Goal: Task Accomplishment & Management: Manage account settings

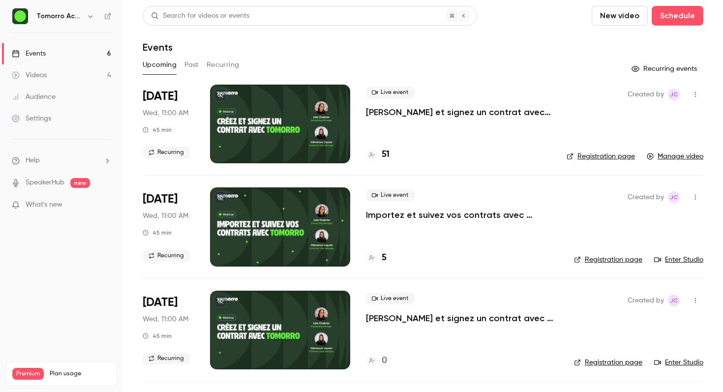
click at [386, 152] on h4 "51" at bounding box center [386, 154] width 8 height 13
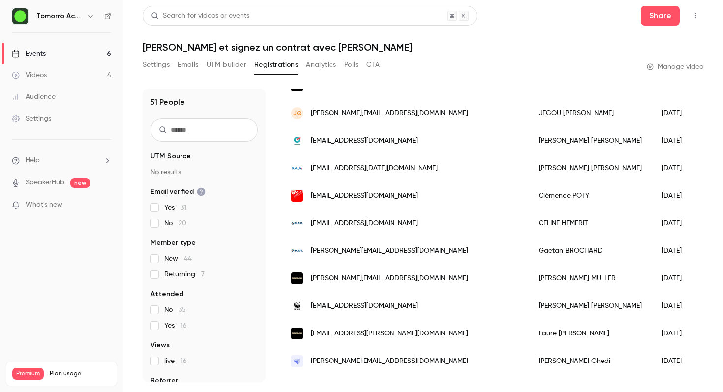
scroll to position [1178, 0]
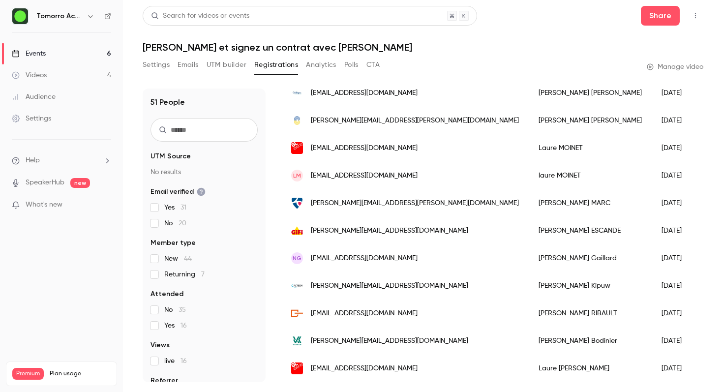
click at [275, 71] on button "Registrations" at bounding box center [276, 65] width 44 height 16
click at [162, 71] on button "Settings" at bounding box center [156, 65] width 27 height 16
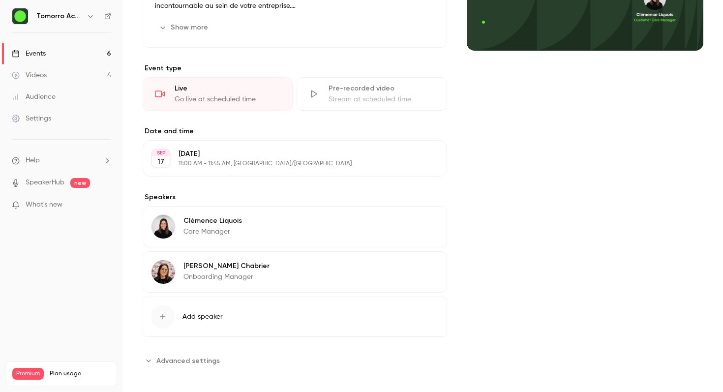
scroll to position [189, 0]
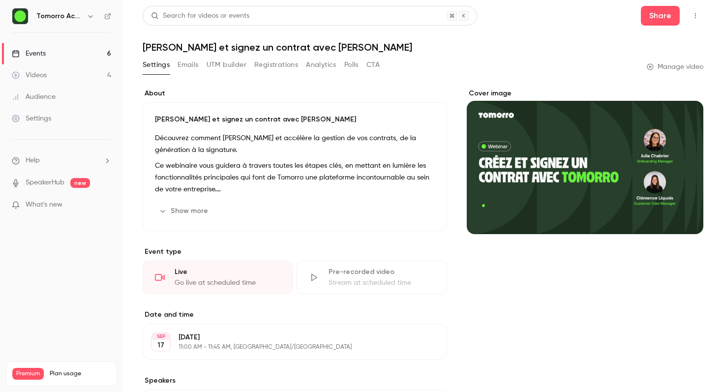
click at [154, 62] on button "Settings" at bounding box center [156, 65] width 27 height 16
click at [65, 82] on link "Videos 4" at bounding box center [61, 75] width 123 height 22
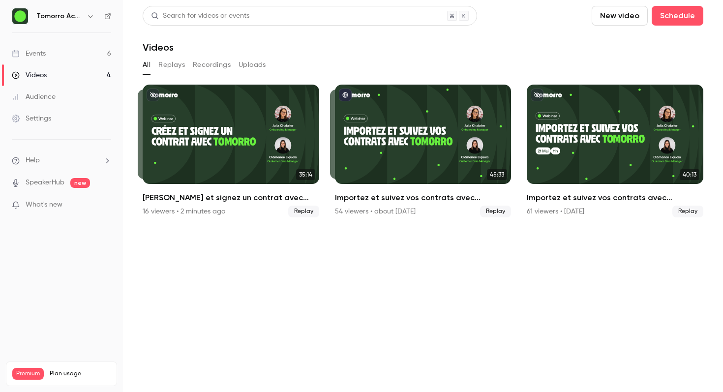
click at [172, 66] on button "Replays" at bounding box center [171, 65] width 27 height 16
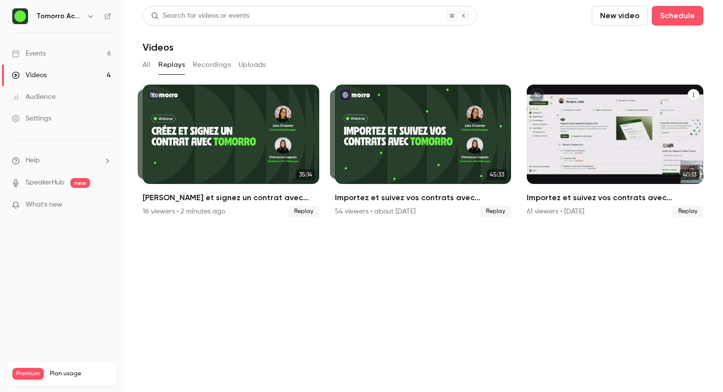
click at [694, 97] on icon "Importez et suivez vos contrats avec Tomorro" at bounding box center [694, 95] width 6 height 6
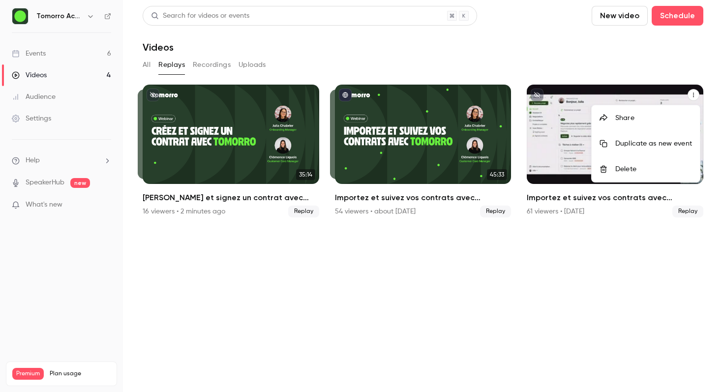
click at [694, 97] on div at bounding box center [361, 196] width 723 height 392
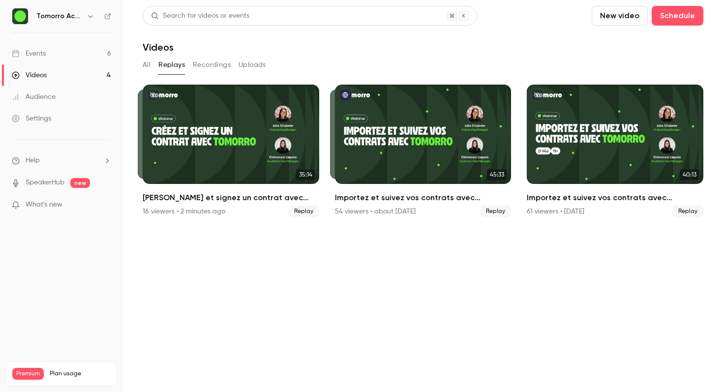
click at [204, 66] on button "Recordings" at bounding box center [212, 65] width 38 height 16
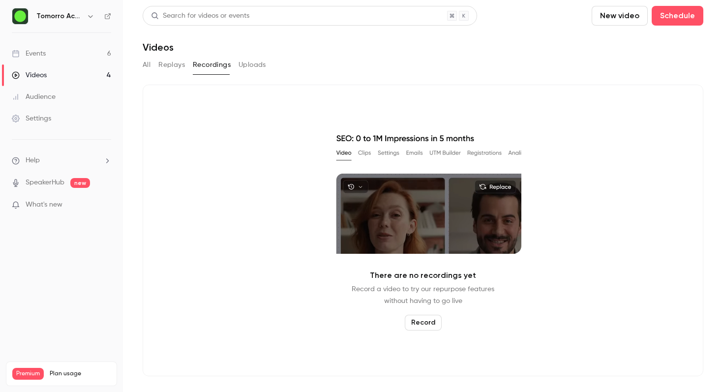
click at [147, 66] on button "All" at bounding box center [147, 65] width 8 height 16
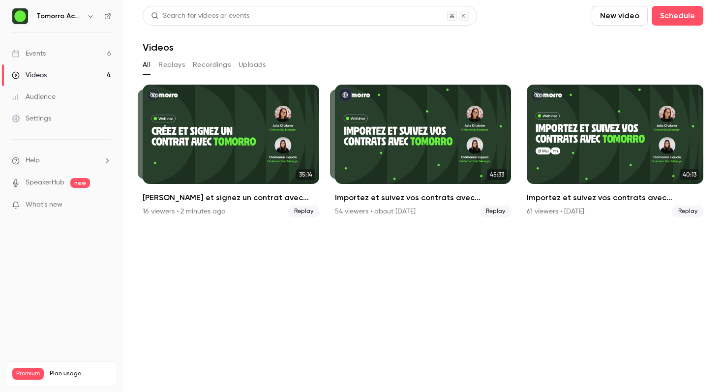
click at [162, 62] on button "Replays" at bounding box center [171, 65] width 27 height 16
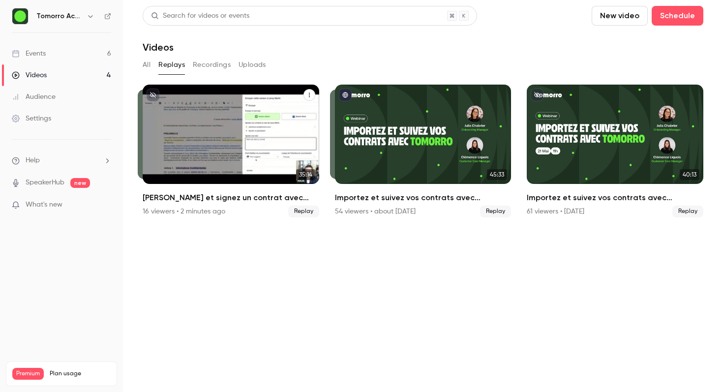
click at [312, 95] on icon "Créez et signez un contrat avec Tomorro" at bounding box center [310, 95] width 6 height 6
click at [312, 95] on div at bounding box center [361, 196] width 723 height 392
click at [184, 140] on div "Créez et signez un contrat avec Tomorro" at bounding box center [231, 134] width 177 height 99
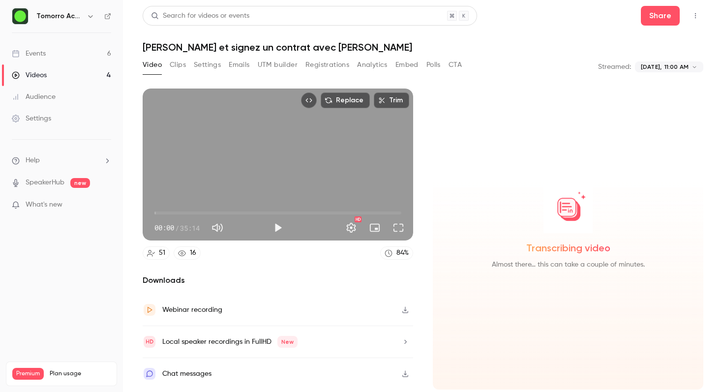
click at [695, 19] on icon "Top Bar Actions" at bounding box center [696, 15] width 8 height 7
click at [675, 45] on div "Publish on Channel" at bounding box center [658, 41] width 77 height 10
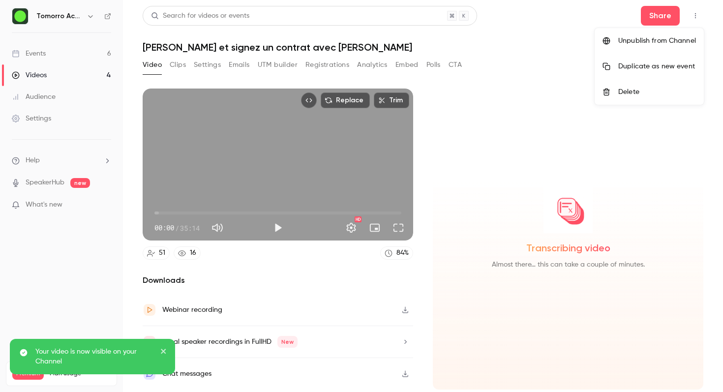
click at [154, 66] on div at bounding box center [361, 196] width 723 height 392
click at [146, 68] on button "Video" at bounding box center [152, 65] width 19 height 16
click at [278, 226] on button "Play" at bounding box center [278, 228] width 20 height 20
click at [185, 213] on span "00:00" at bounding box center [278, 213] width 247 height 16
click at [195, 213] on span "04:17" at bounding box center [278, 213] width 247 height 16
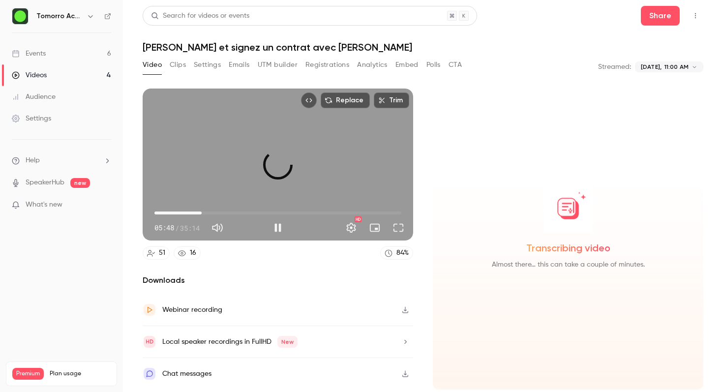
click at [202, 212] on span "06:44" at bounding box center [278, 213] width 247 height 16
click at [212, 211] on span "08:12" at bounding box center [278, 213] width 247 height 16
click at [226, 210] on span "08:13" at bounding box center [278, 213] width 247 height 16
click at [216, 210] on span "10:11" at bounding box center [278, 213] width 247 height 16
click at [218, 213] on span "08:46" at bounding box center [216, 213] width 3 height 3
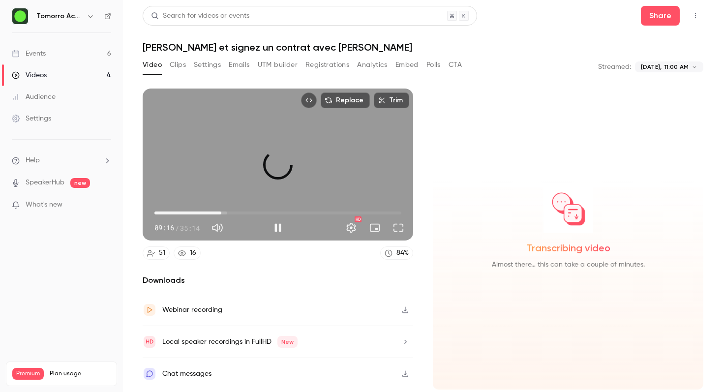
click at [221, 213] on span "09:33" at bounding box center [221, 213] width 3 height 3
click at [197, 213] on span "06:06" at bounding box center [278, 213] width 247 height 16
click at [187, 213] on span "04:42" at bounding box center [278, 213] width 247 height 16
click at [180, 214] on span "04:42" at bounding box center [278, 213] width 247 height 16
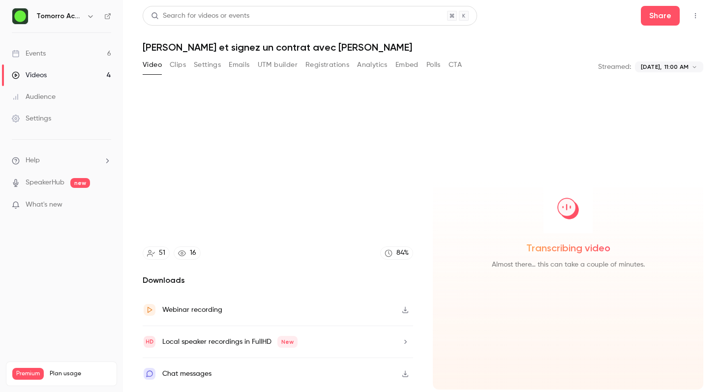
type input "*****"
click at [59, 57] on link "Events 6" at bounding box center [61, 54] width 123 height 22
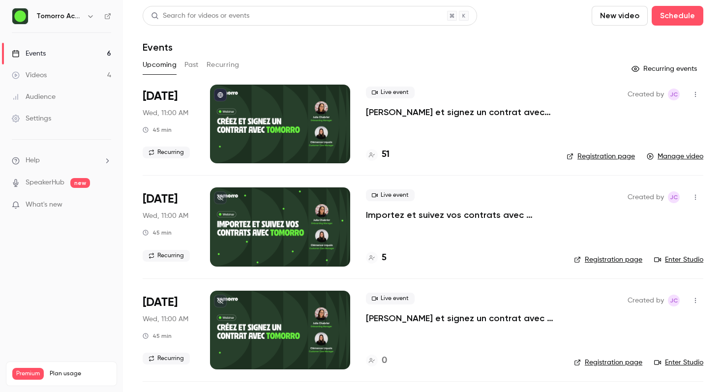
click at [190, 70] on button "Past" at bounding box center [192, 65] width 14 height 16
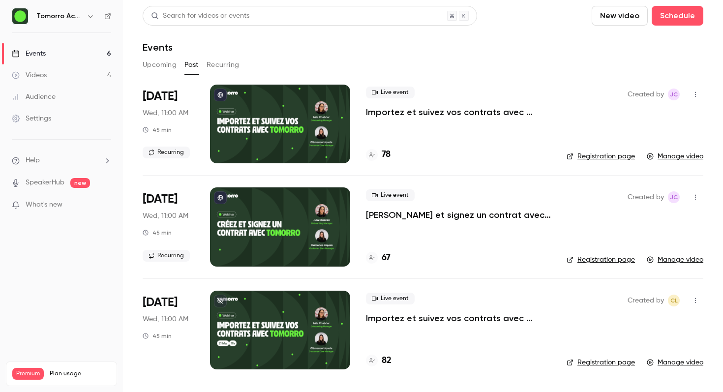
click at [76, 74] on link "Videos 4" at bounding box center [61, 75] width 123 height 22
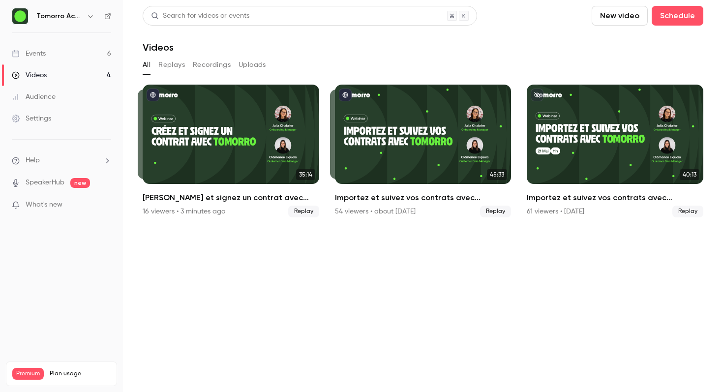
click at [168, 63] on button "Replays" at bounding box center [171, 65] width 27 height 16
click at [85, 47] on link "Events 6" at bounding box center [61, 54] width 123 height 22
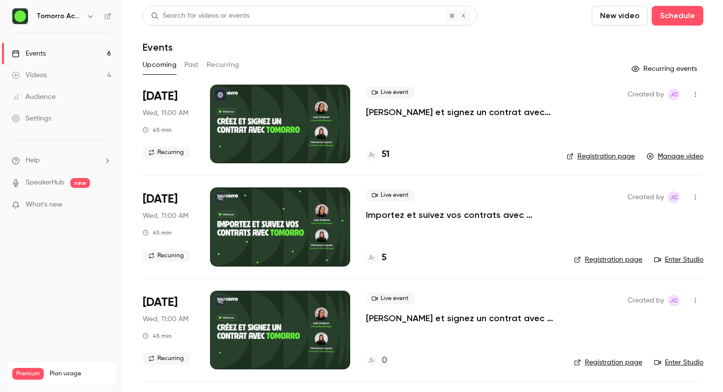
click at [194, 63] on button "Past" at bounding box center [192, 65] width 14 height 16
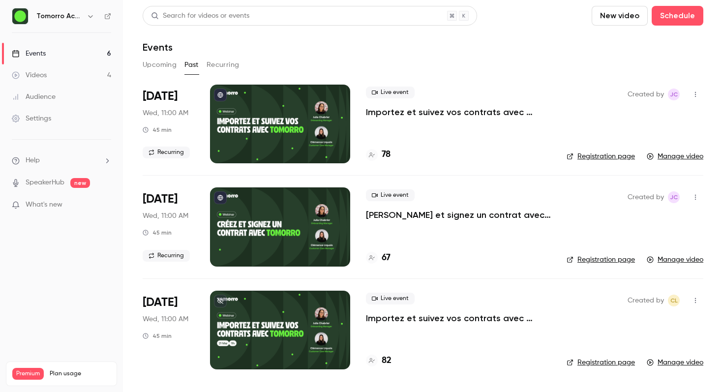
click at [281, 223] on div at bounding box center [280, 226] width 140 height 79
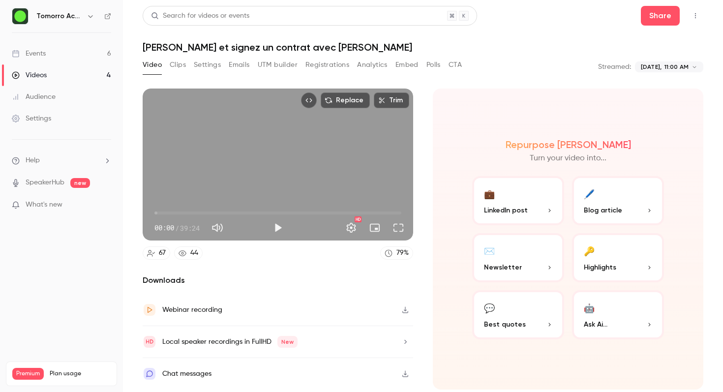
click at [694, 16] on icon "Top Bar Actions" at bounding box center [696, 15] width 8 height 7
click at [669, 41] on div "Unpublish from Channel" at bounding box center [658, 41] width 78 height 10
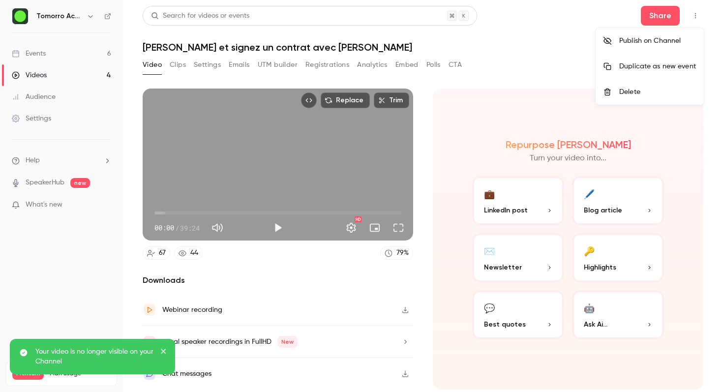
click at [65, 98] on div at bounding box center [361, 196] width 723 height 392
click at [50, 119] on div "Settings" at bounding box center [31, 119] width 39 height 10
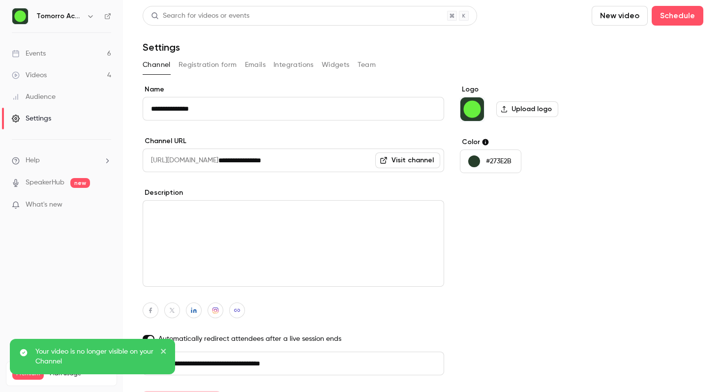
click at [64, 56] on link "Events 6" at bounding box center [61, 54] width 123 height 22
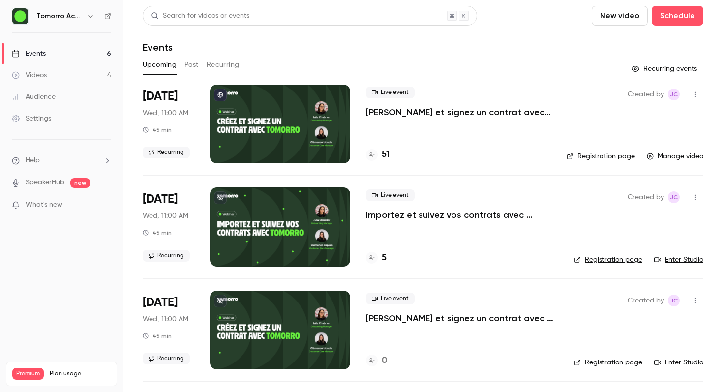
click at [221, 65] on button "Recurring" at bounding box center [223, 65] width 33 height 16
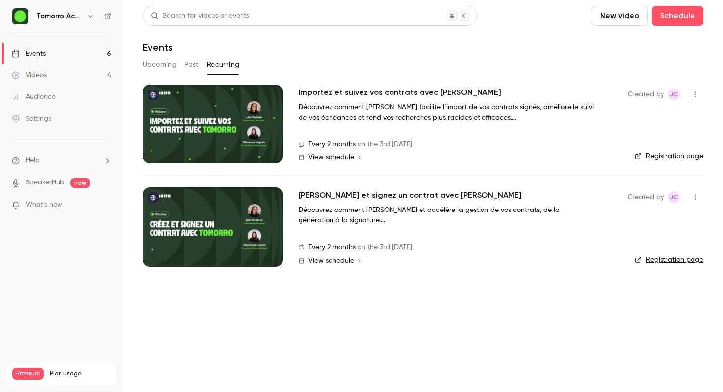
click at [332, 195] on h2 "[PERSON_NAME] et signez un contrat avec [PERSON_NAME]" at bounding box center [410, 195] width 223 height 12
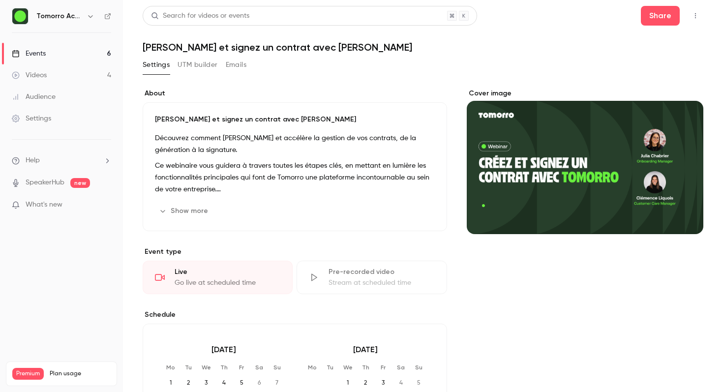
click at [692, 14] on icon "button" at bounding box center [696, 15] width 8 height 7
click at [267, 238] on div at bounding box center [361, 196] width 723 height 392
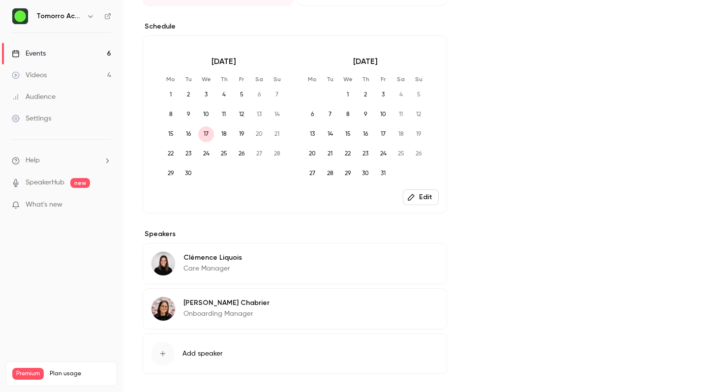
scroll to position [331, 0]
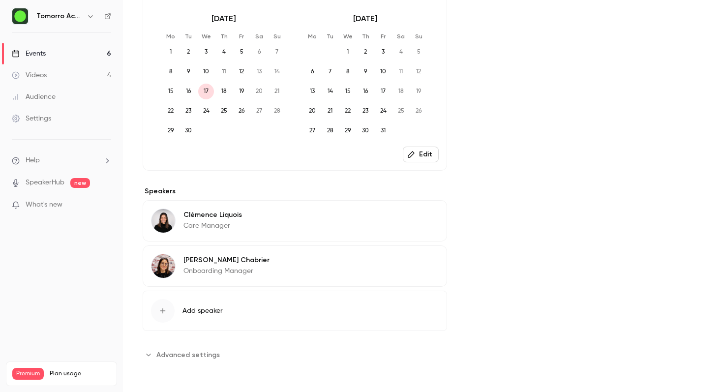
click at [170, 354] on span "Advanced settings" at bounding box center [187, 355] width 63 height 10
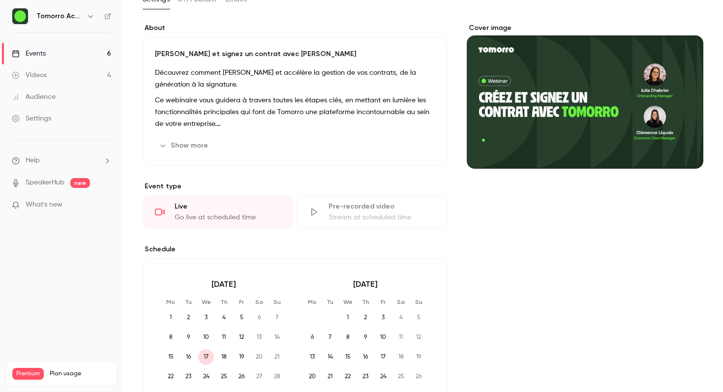
scroll to position [0, 0]
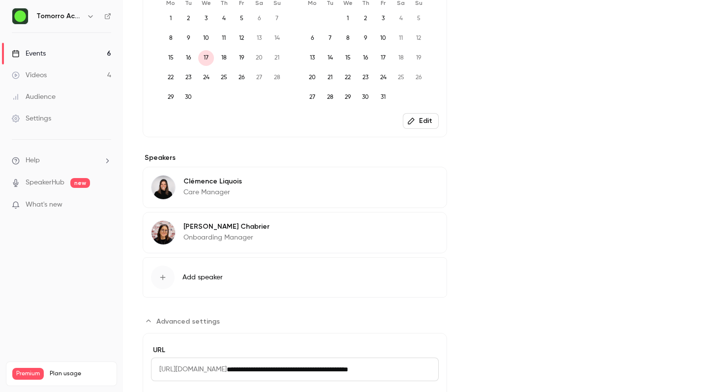
click at [413, 122] on icon "button" at bounding box center [411, 121] width 6 height 6
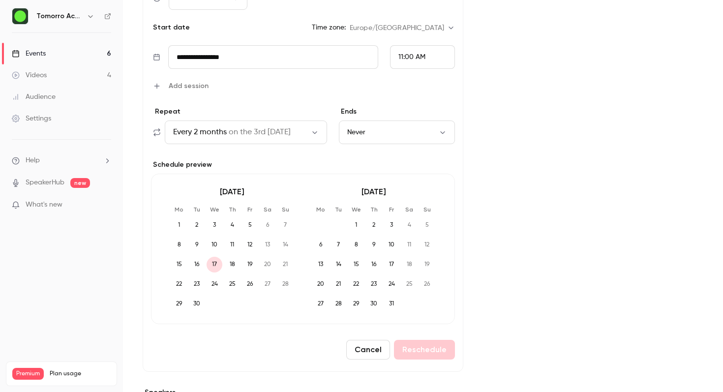
scroll to position [231, 0]
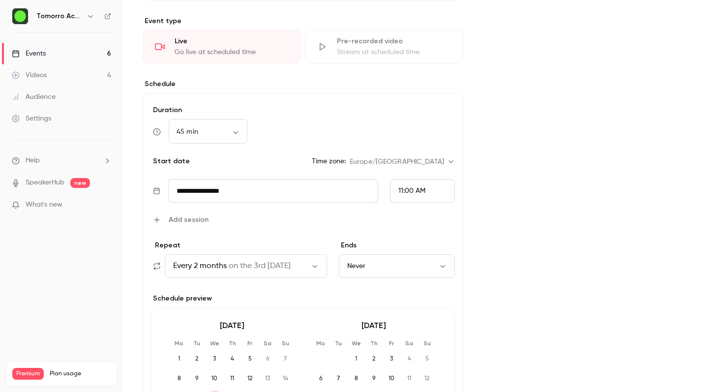
click at [367, 262] on button "Never" at bounding box center [397, 266] width 116 height 24
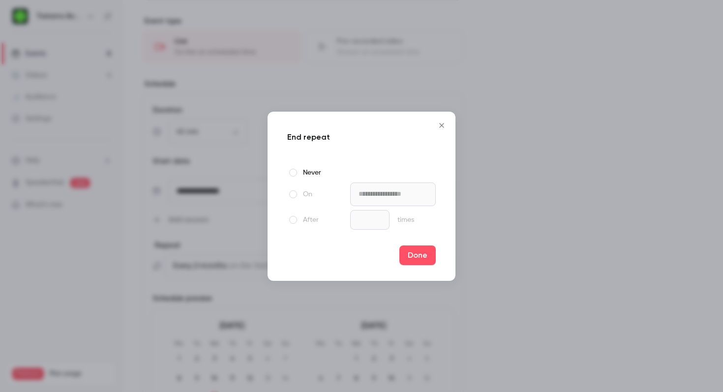
click at [303, 191] on label "On" at bounding box center [316, 194] width 59 height 12
click at [428, 251] on button "Done" at bounding box center [418, 256] width 36 height 20
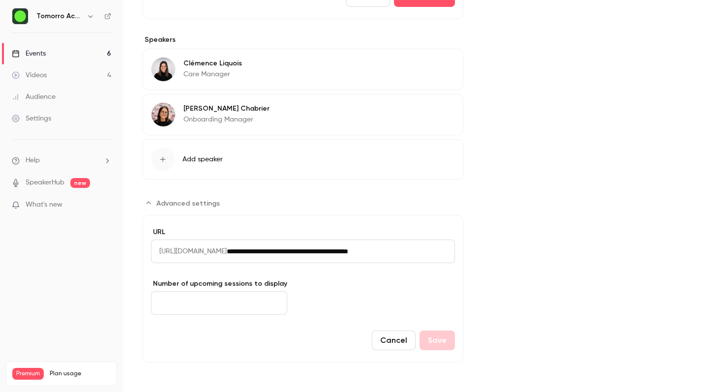
scroll to position [413, 0]
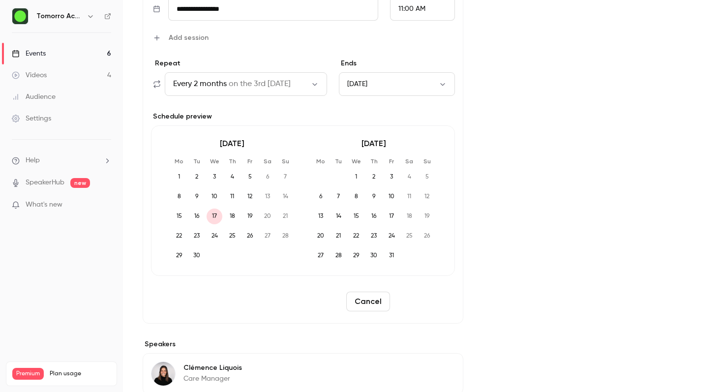
click at [422, 302] on button "Reschedule" at bounding box center [424, 302] width 61 height 20
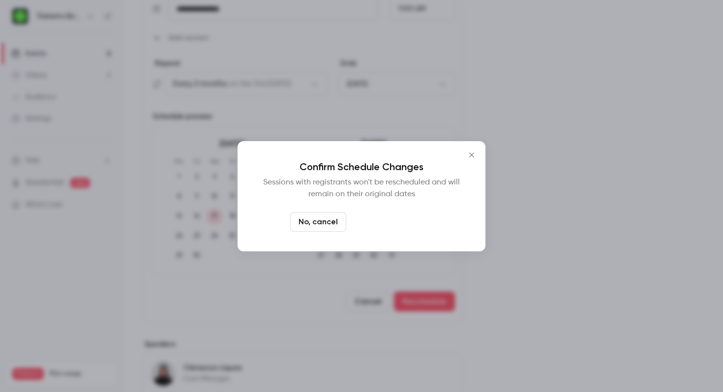
click at [404, 223] on button "Yes, reschedule it" at bounding box center [391, 222] width 83 height 20
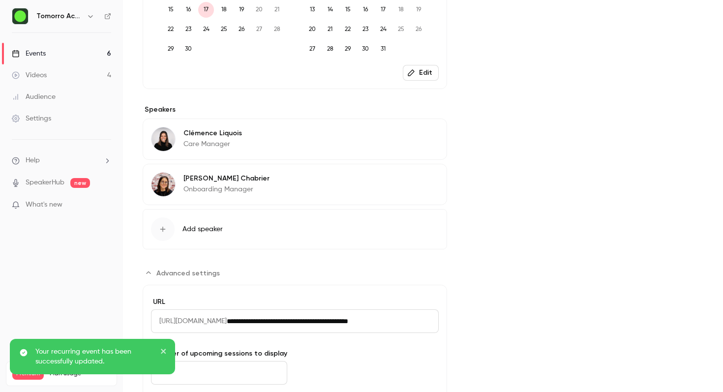
scroll to position [0, 0]
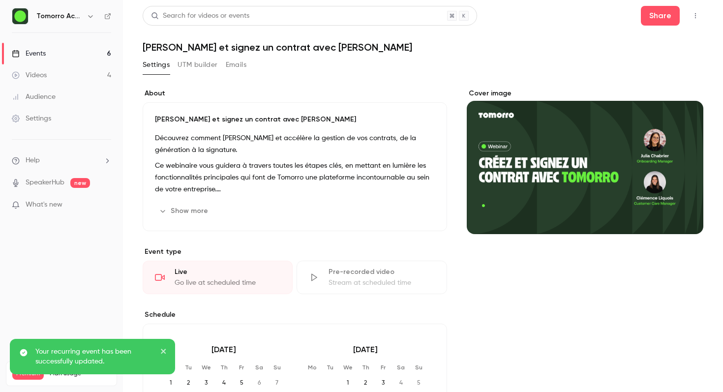
click at [72, 78] on link "Videos 4" at bounding box center [61, 75] width 123 height 22
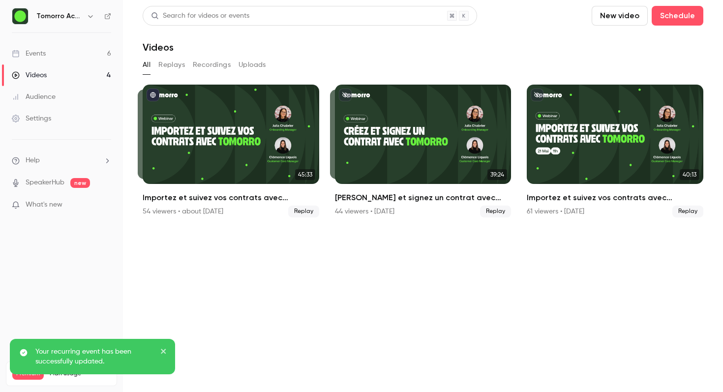
click at [53, 53] on link "Events 6" at bounding box center [61, 54] width 123 height 22
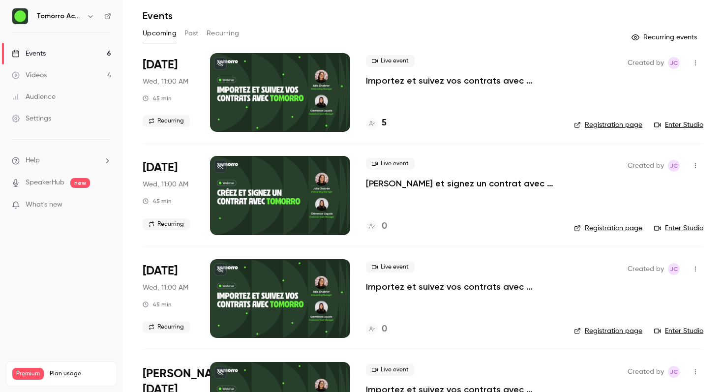
scroll to position [27, 0]
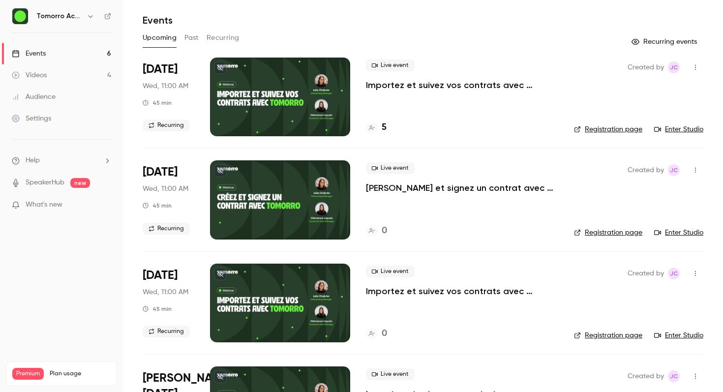
click at [697, 168] on icon "button" at bounding box center [696, 170] width 8 height 7
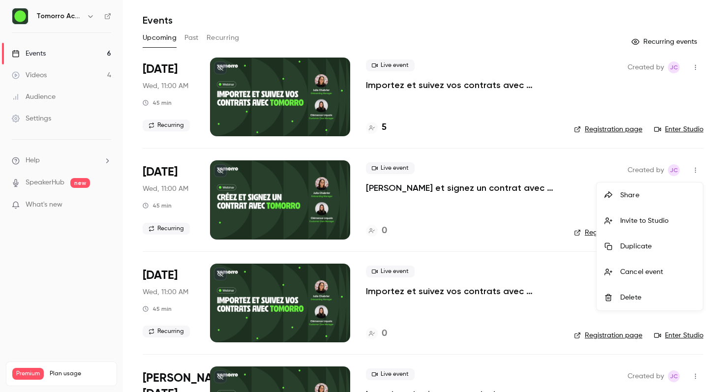
click at [645, 296] on div "Delete" at bounding box center [658, 298] width 75 height 10
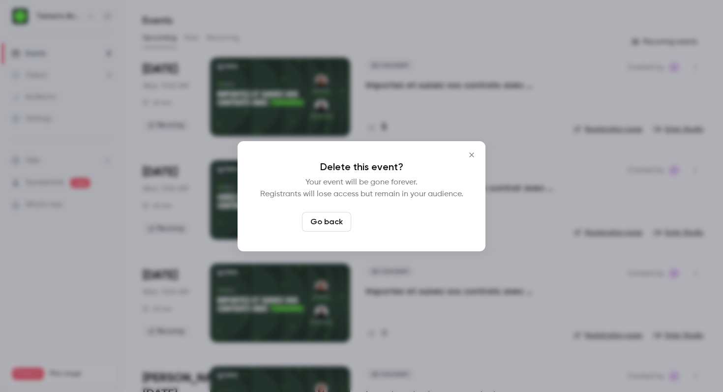
click at [408, 226] on button "Delete event" at bounding box center [388, 222] width 66 height 20
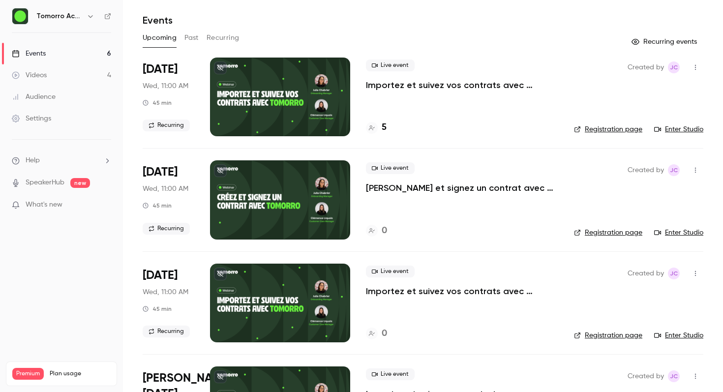
scroll to position [0, 0]
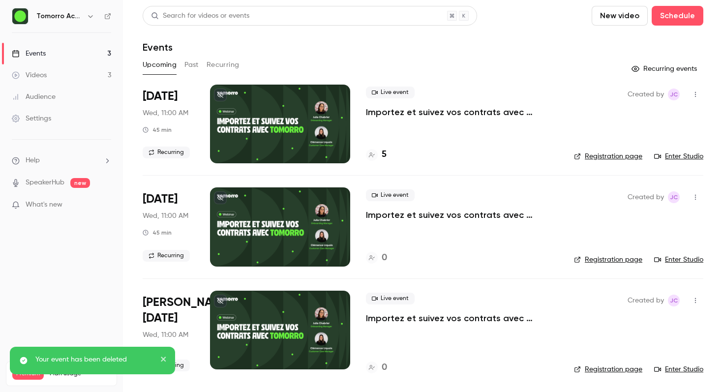
click at [53, 117] on link "Settings" at bounding box center [61, 119] width 123 height 22
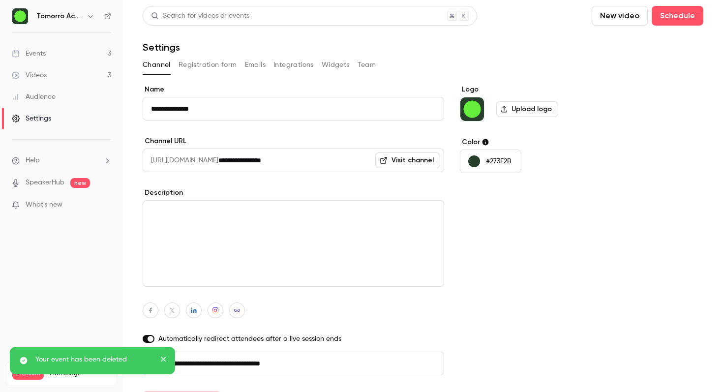
click at [162, 65] on button "Channel" at bounding box center [157, 65] width 28 height 16
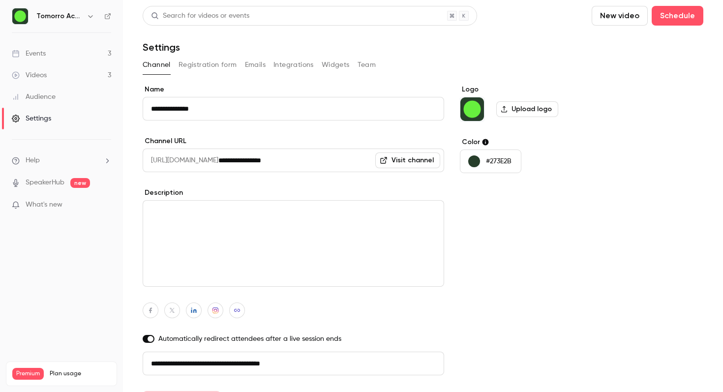
click at [68, 54] on link "Events 3" at bounding box center [61, 54] width 123 height 22
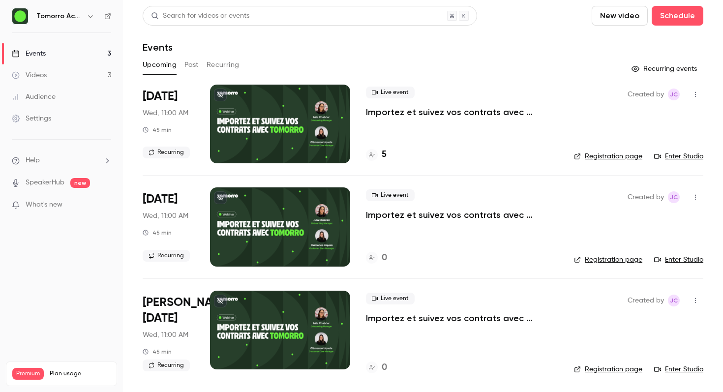
click at [235, 75] on div "Upcoming Past Recurring" at bounding box center [423, 67] width 561 height 20
click at [235, 72] on button "Recurring" at bounding box center [223, 65] width 33 height 16
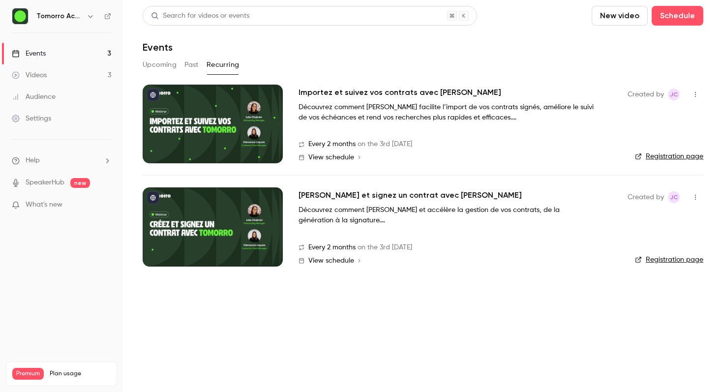
click at [367, 90] on h2 "Importez et suivez vos contrats avec [PERSON_NAME]" at bounding box center [400, 93] width 203 height 12
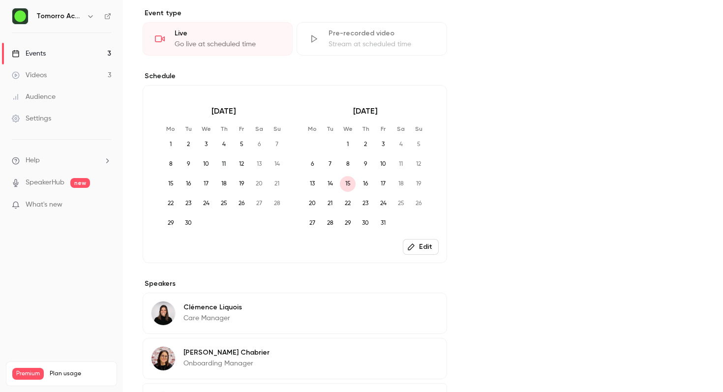
scroll to position [348, 0]
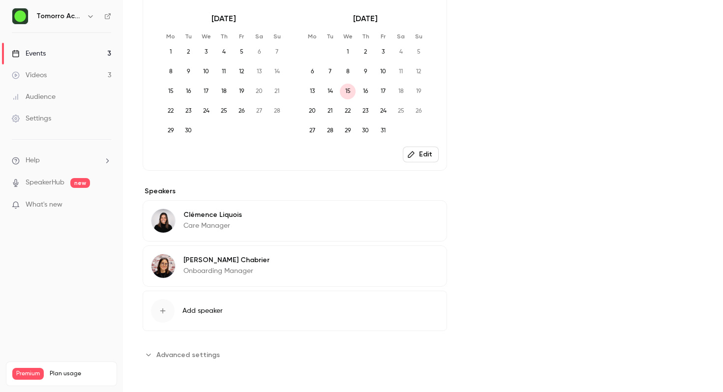
click at [417, 161] on button "Edit" at bounding box center [421, 155] width 36 height 16
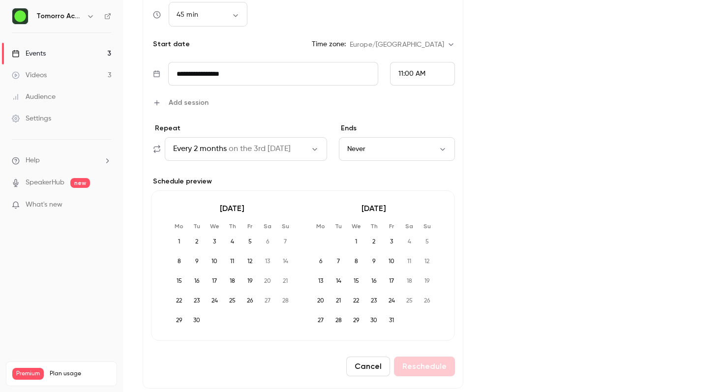
scroll to position [214, 0]
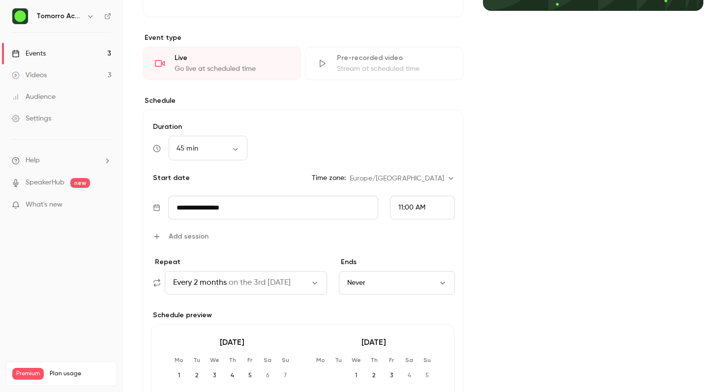
click at [383, 295] on button "Never" at bounding box center [397, 283] width 116 height 24
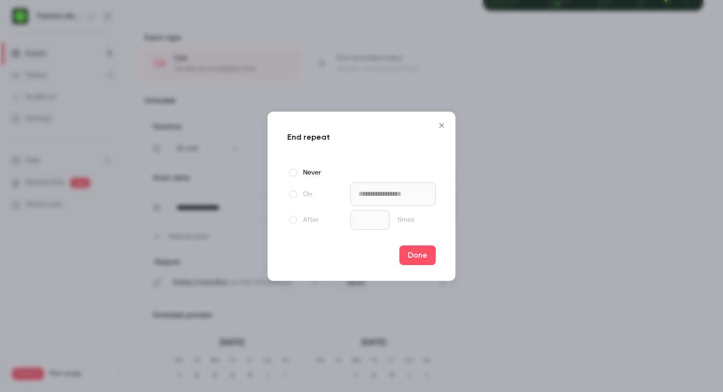
click at [306, 192] on label "On" at bounding box center [316, 194] width 59 height 12
click at [418, 256] on button "Done" at bounding box center [418, 256] width 36 height 20
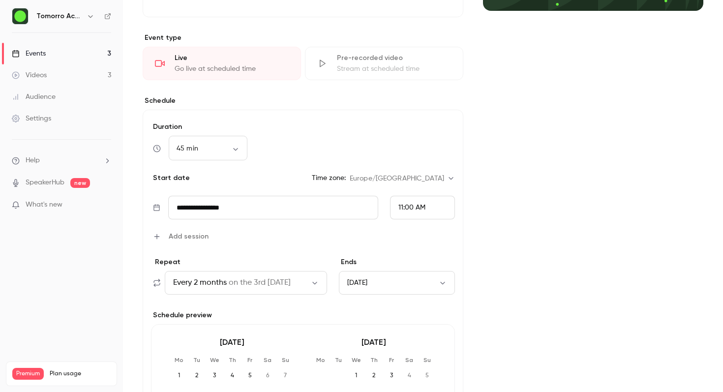
scroll to position [583, 0]
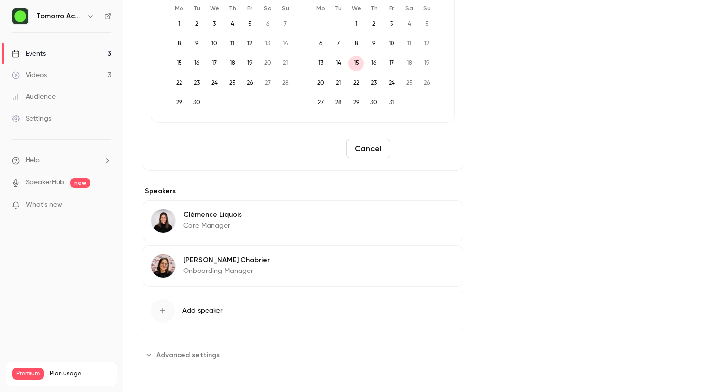
click at [413, 156] on button "Reschedule" at bounding box center [424, 149] width 61 height 20
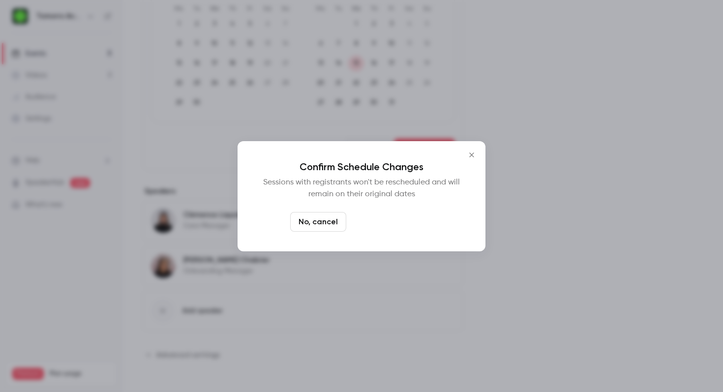
click at [411, 221] on button "Yes, reschedule it" at bounding box center [391, 222] width 83 height 20
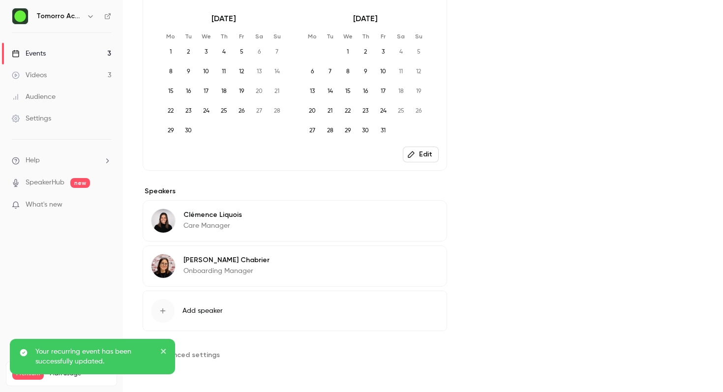
scroll to position [348, 0]
click at [57, 79] on link "Videos 3" at bounding box center [61, 75] width 123 height 22
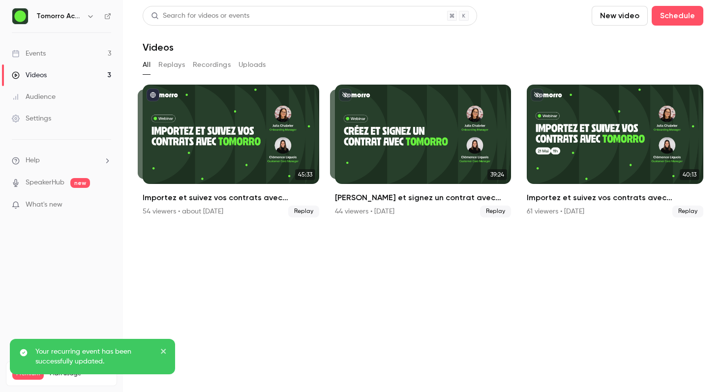
click at [57, 57] on link "Events 3" at bounding box center [61, 54] width 123 height 22
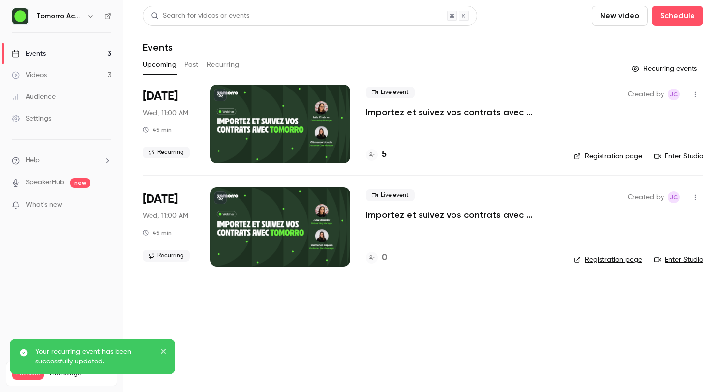
click at [694, 199] on icon "button" at bounding box center [696, 197] width 8 height 7
click at [637, 322] on div "Delete" at bounding box center [658, 325] width 75 height 10
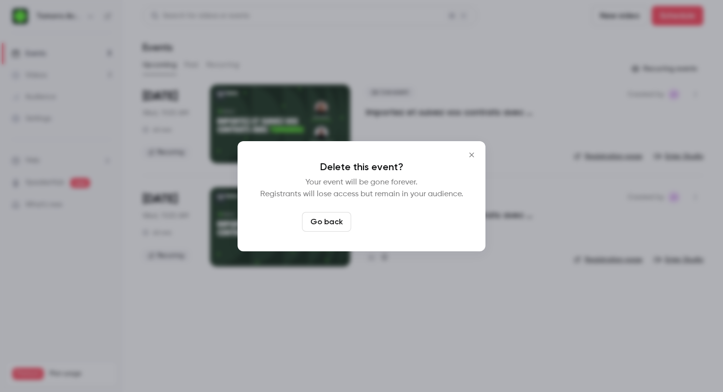
click at [410, 225] on button "Delete event" at bounding box center [388, 222] width 66 height 20
